Goal: Check status: Check status

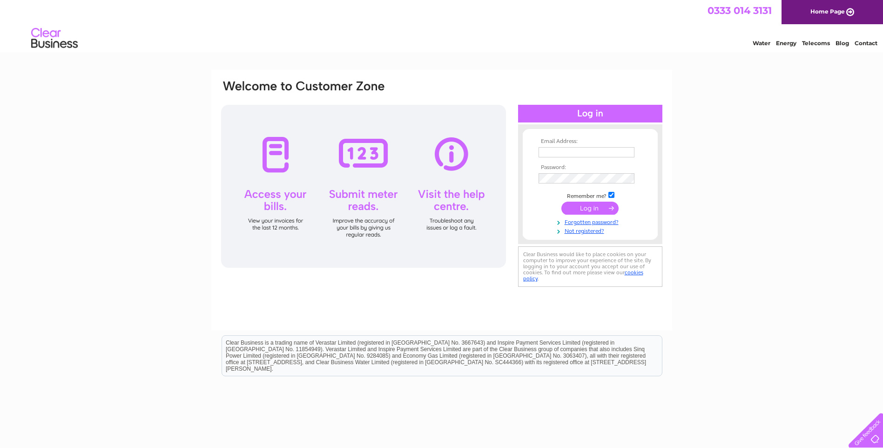
type input "architectural_services@yahoo.co.uk"
click at [586, 206] on input "submit" at bounding box center [589, 208] width 57 height 13
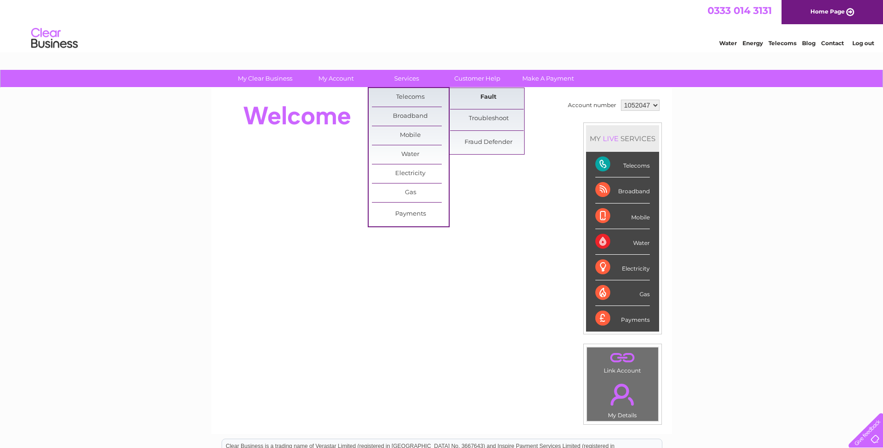
click at [492, 96] on link "Fault" at bounding box center [488, 97] width 77 height 19
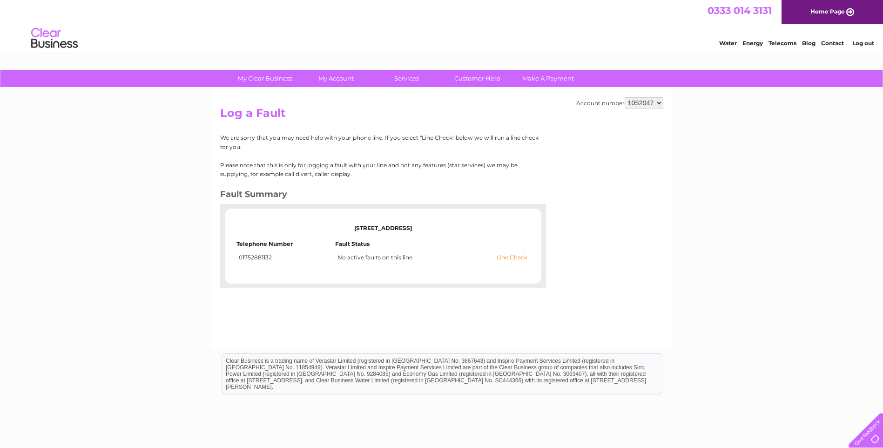
click at [508, 257] on link "Line Check" at bounding box center [512, 257] width 31 height 7
